Goal: Task Accomplishment & Management: Complete application form

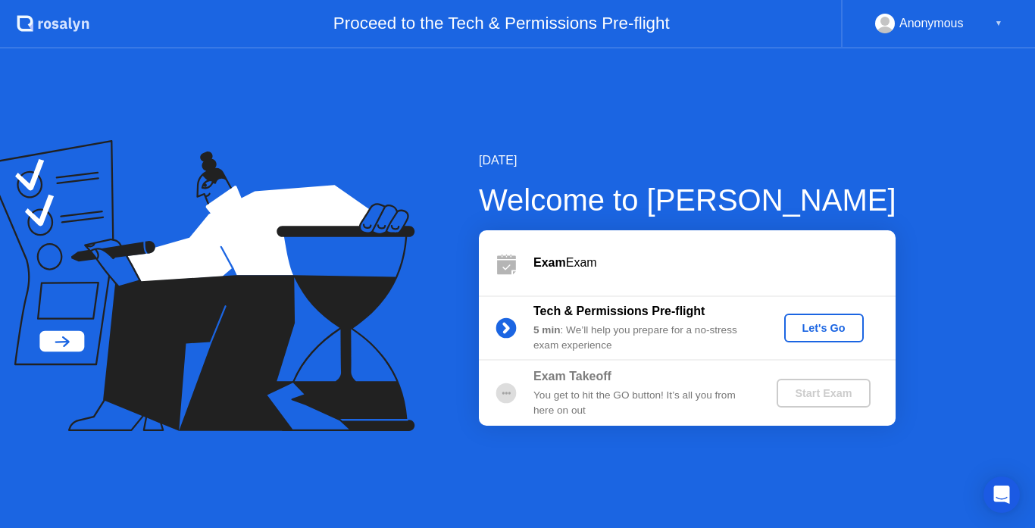
click at [816, 326] on div "Let's Go" at bounding box center [823, 328] width 67 height 12
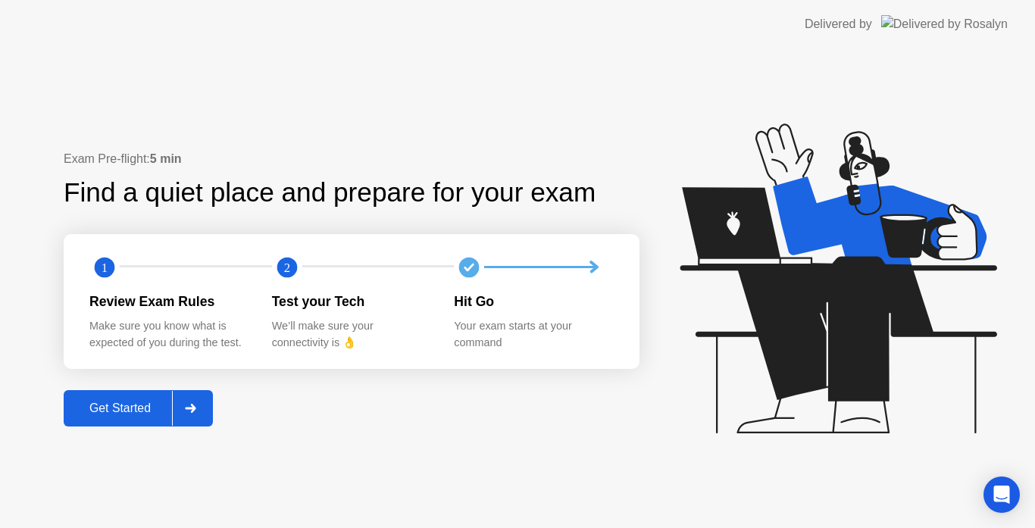
click at [148, 398] on button "Get Started" at bounding box center [138, 408] width 149 height 36
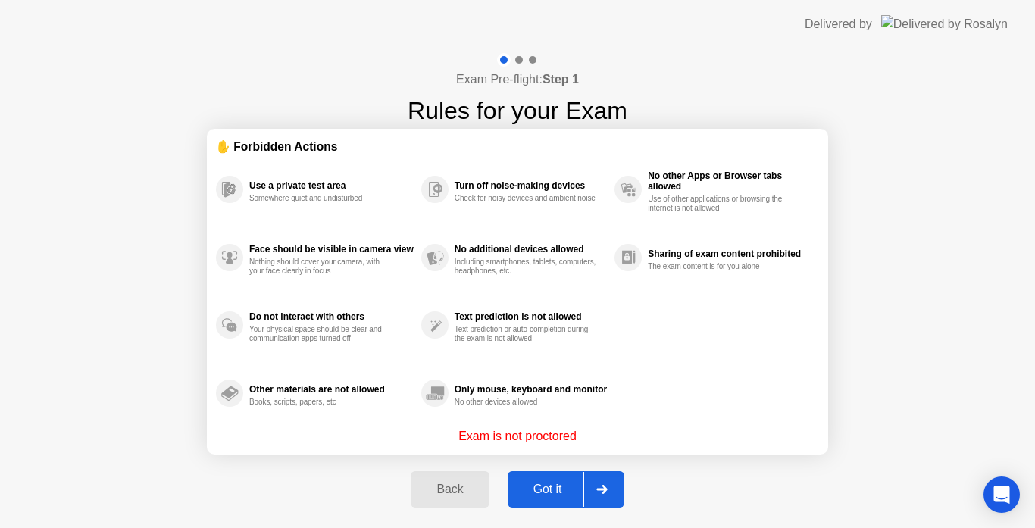
click at [579, 482] on div "Got it" at bounding box center [547, 489] width 71 height 14
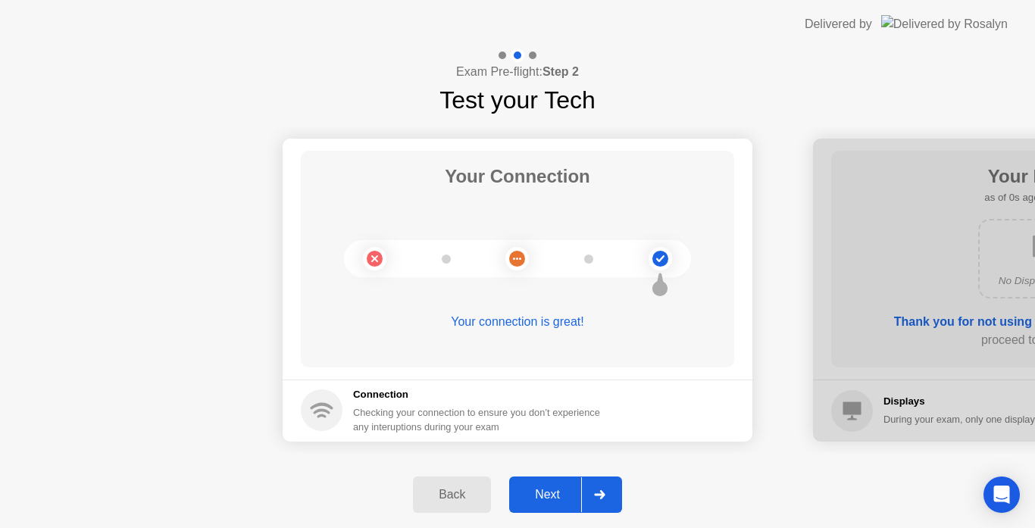
click at [571, 480] on button "Next" at bounding box center [565, 494] width 113 height 36
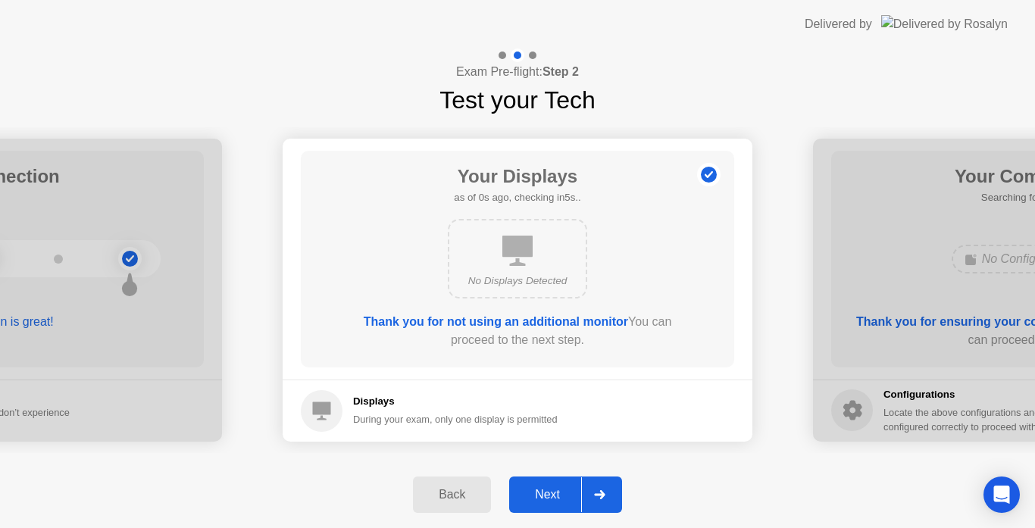
click at [557, 489] on div "Next" at bounding box center [546, 495] width 67 height 14
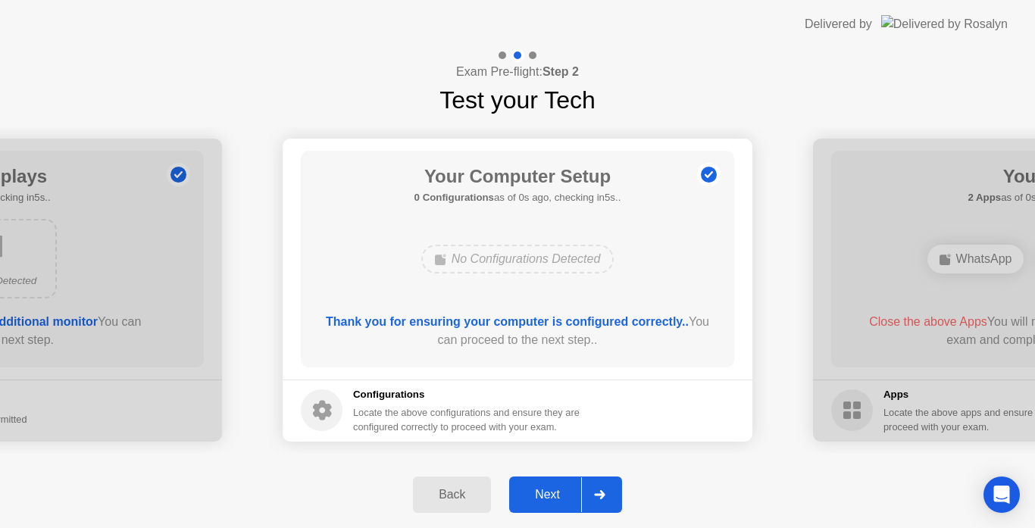
click at [557, 489] on div "Next" at bounding box center [546, 495] width 67 height 14
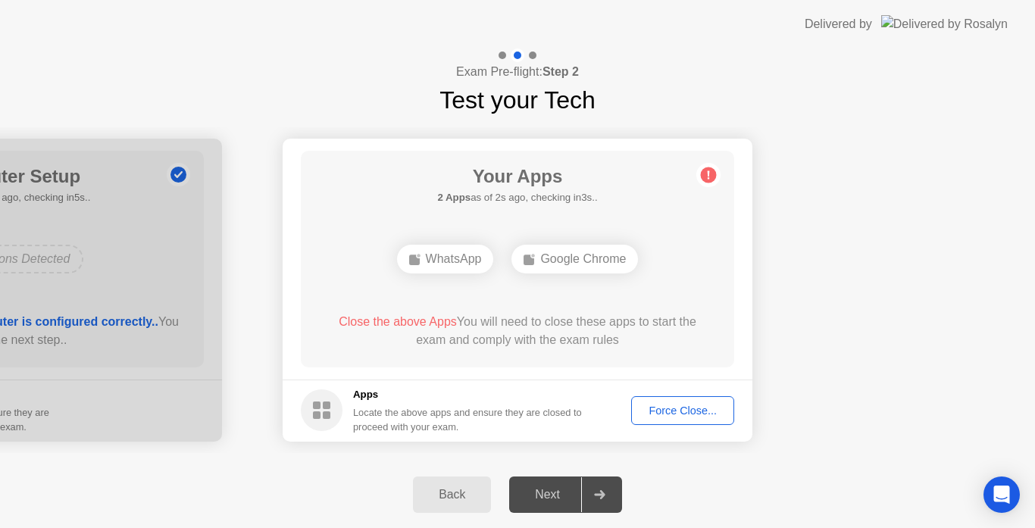
click at [655, 408] on div "Force Close..." at bounding box center [682, 410] width 92 height 12
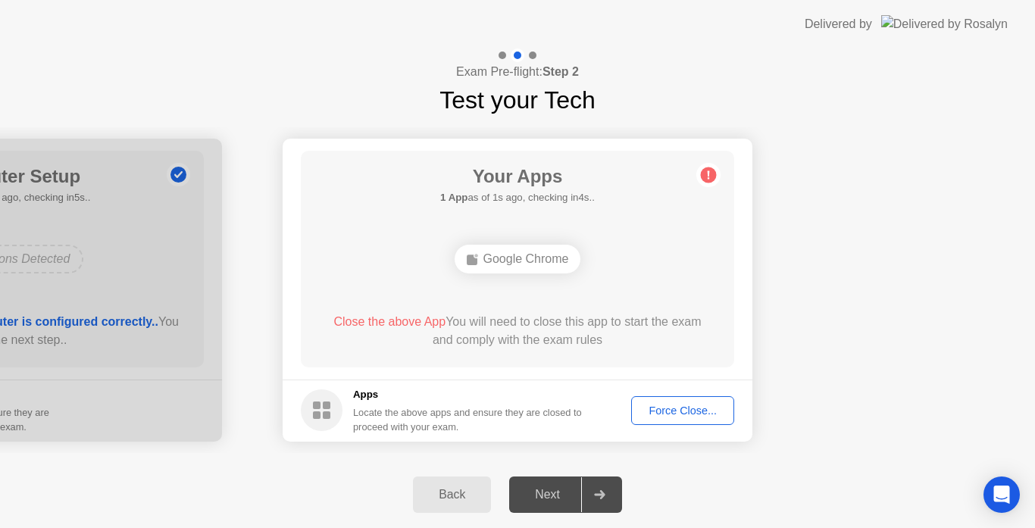
click at [670, 407] on div "Force Close..." at bounding box center [682, 410] width 92 height 12
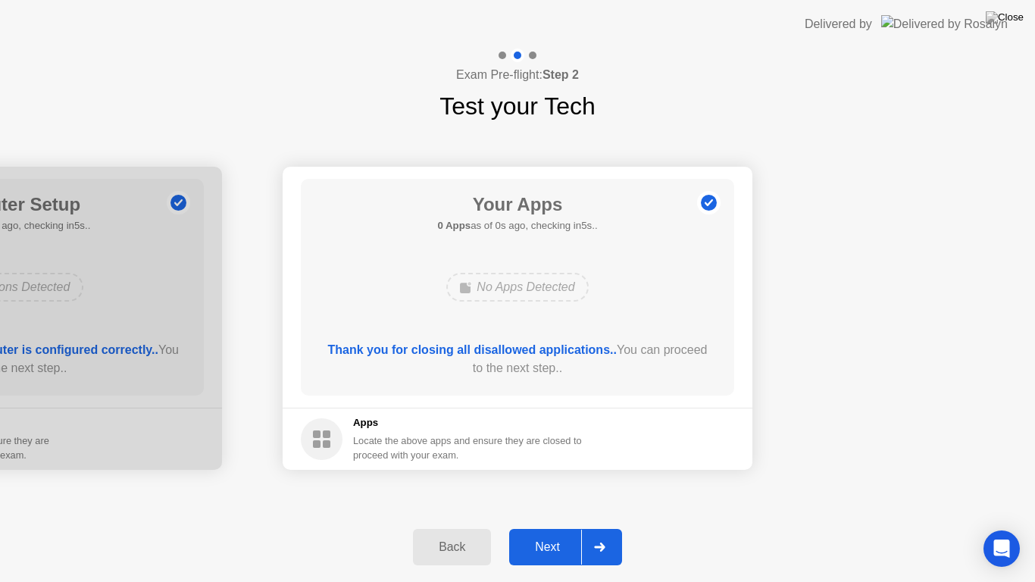
click at [670, 418] on footer "Apps Locate the above apps and ensure they are closed to proceed with your exam." at bounding box center [518, 438] width 470 height 62
click at [564, 527] on div "Next" at bounding box center [546, 547] width 67 height 14
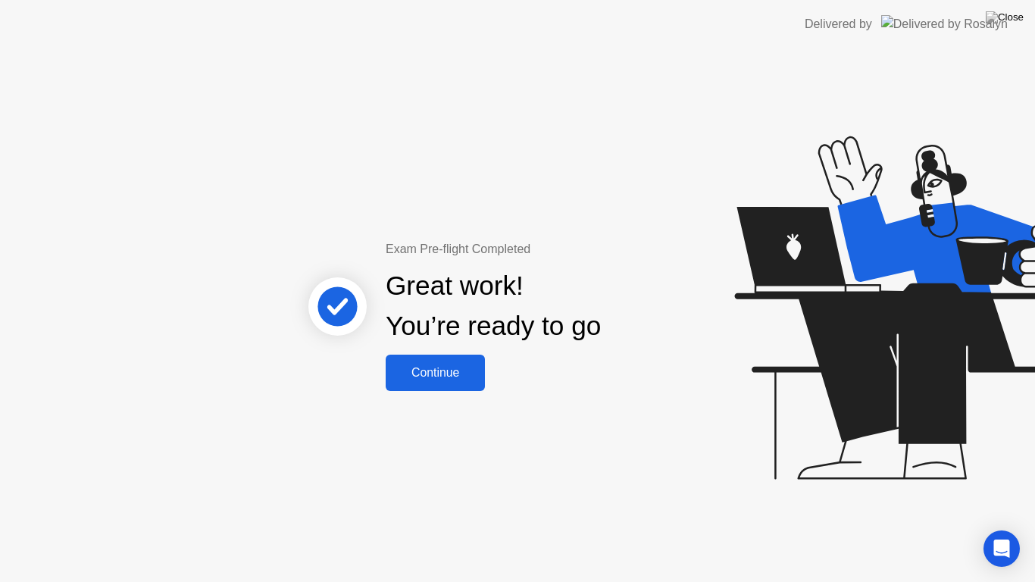
click at [439, 359] on button "Continue" at bounding box center [435, 372] width 99 height 36
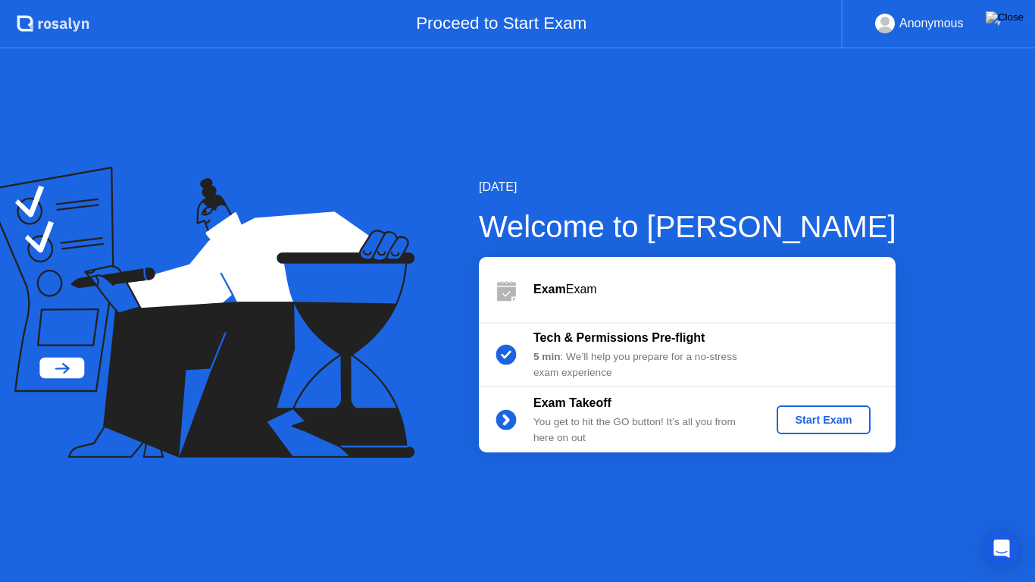
click at [792, 420] on div "Start Exam" at bounding box center [822, 420] width 81 height 12
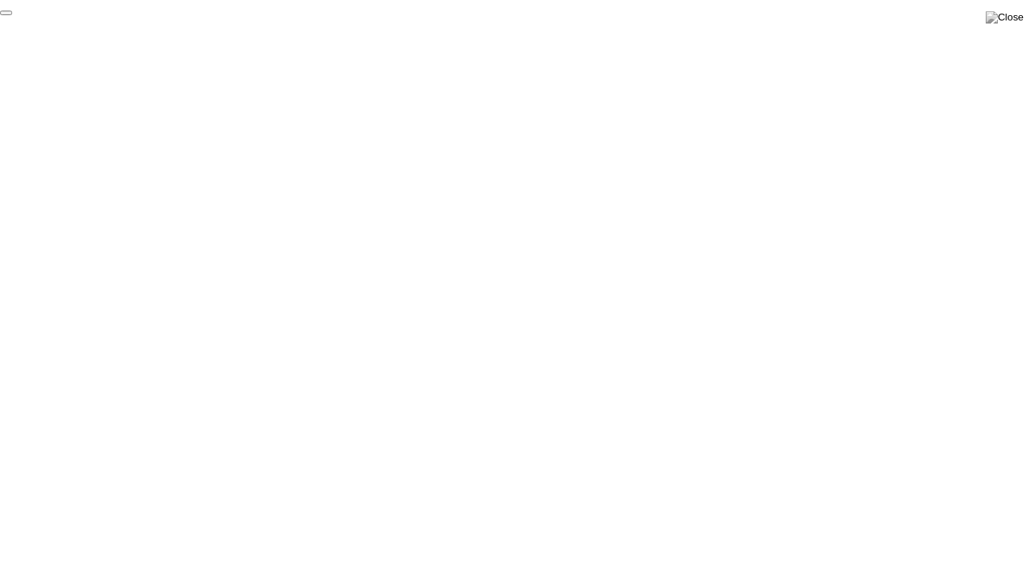
click div "End Proctoring Session"
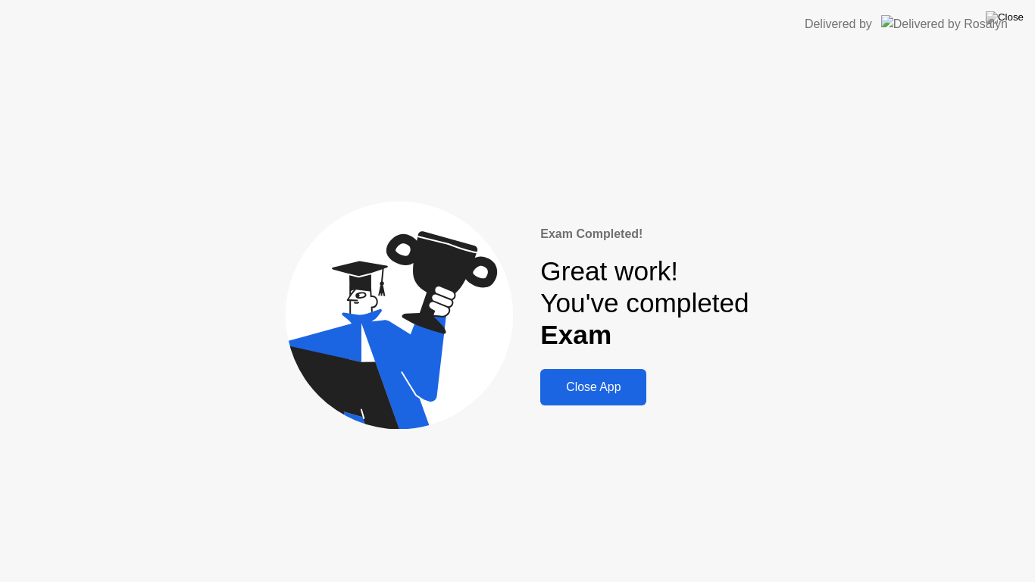
click at [568, 377] on button "Close App" at bounding box center [593, 387] width 106 height 36
